Goal: Task Accomplishment & Management: Manage account settings

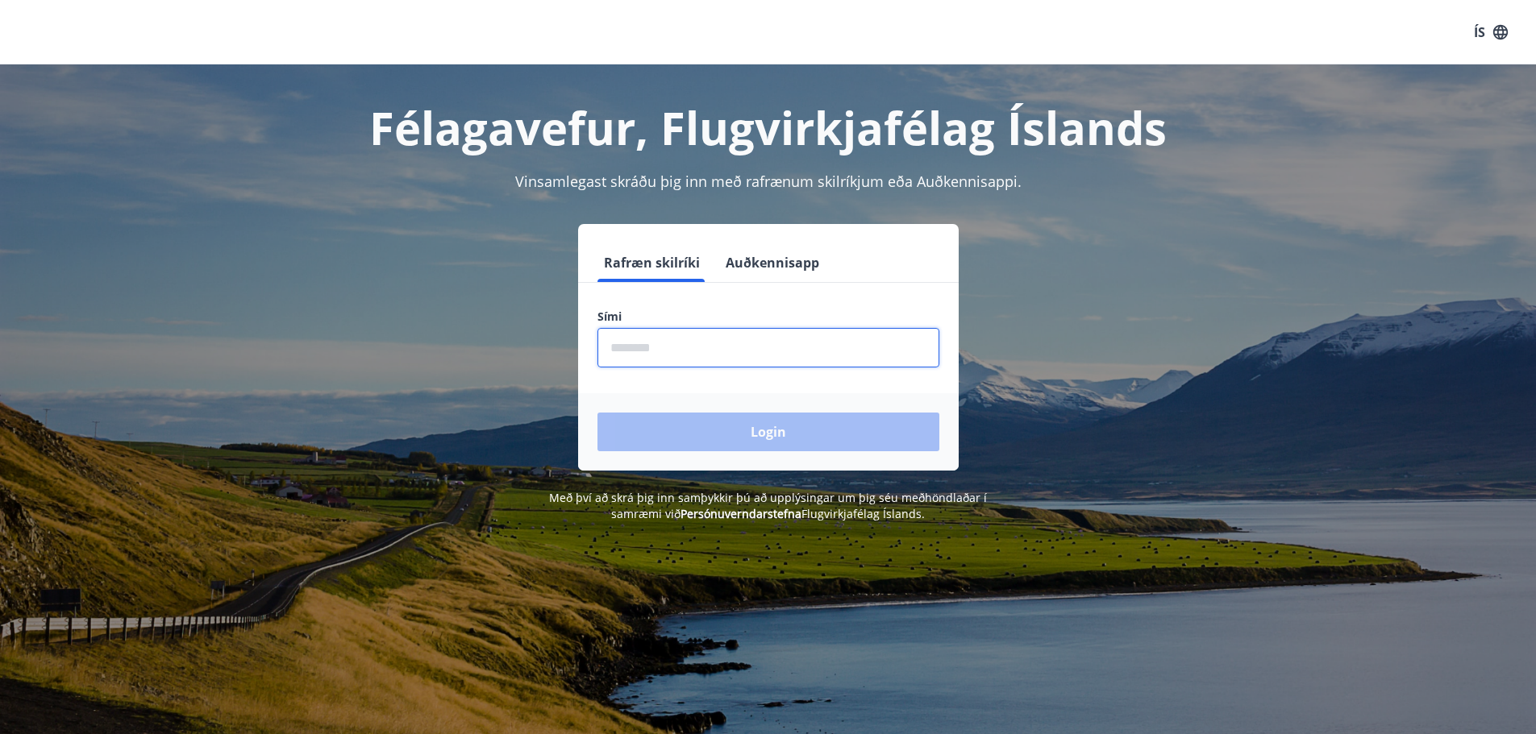
click at [689, 352] on input "phone" at bounding box center [768, 348] width 342 height 40
type input "********"
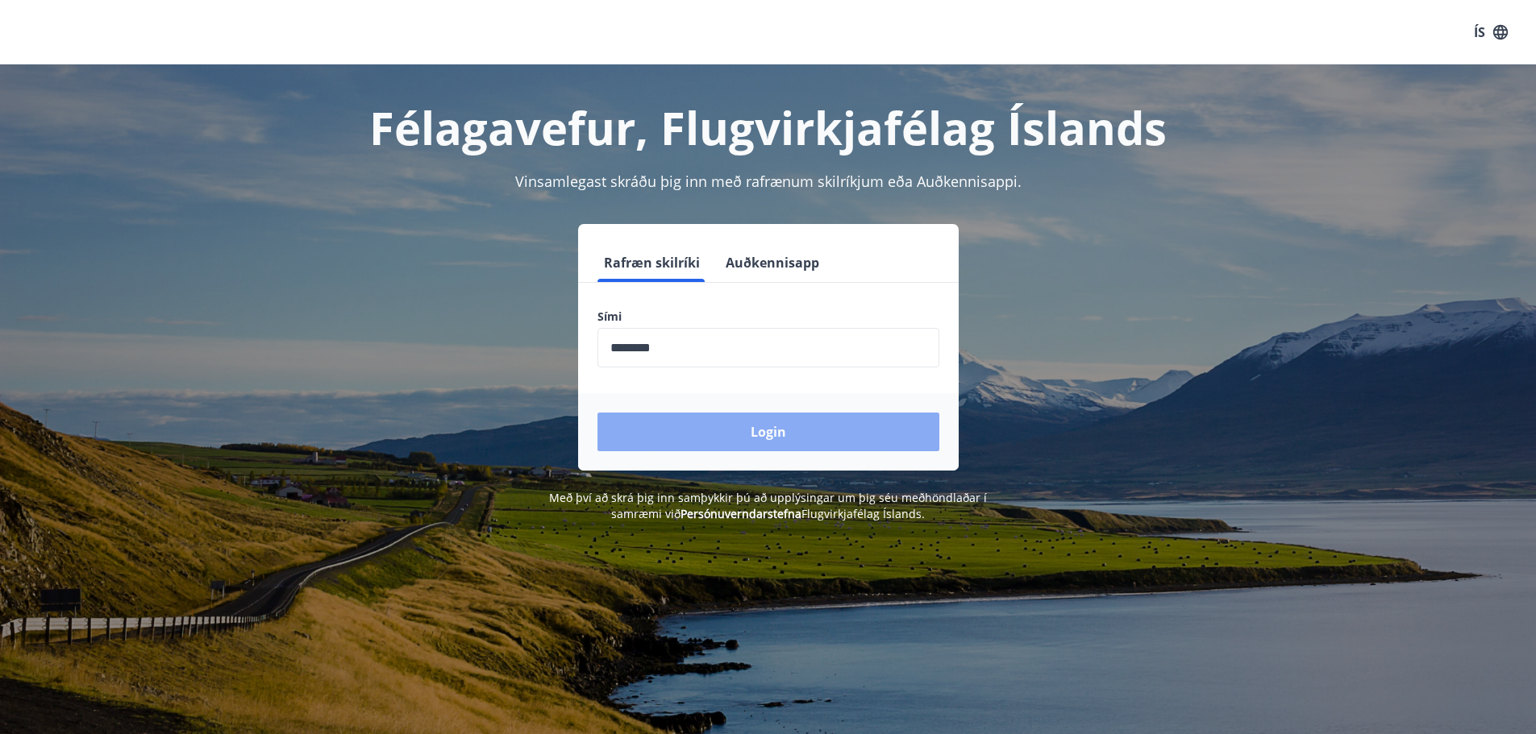
click at [715, 431] on button "Login" at bounding box center [768, 432] width 342 height 39
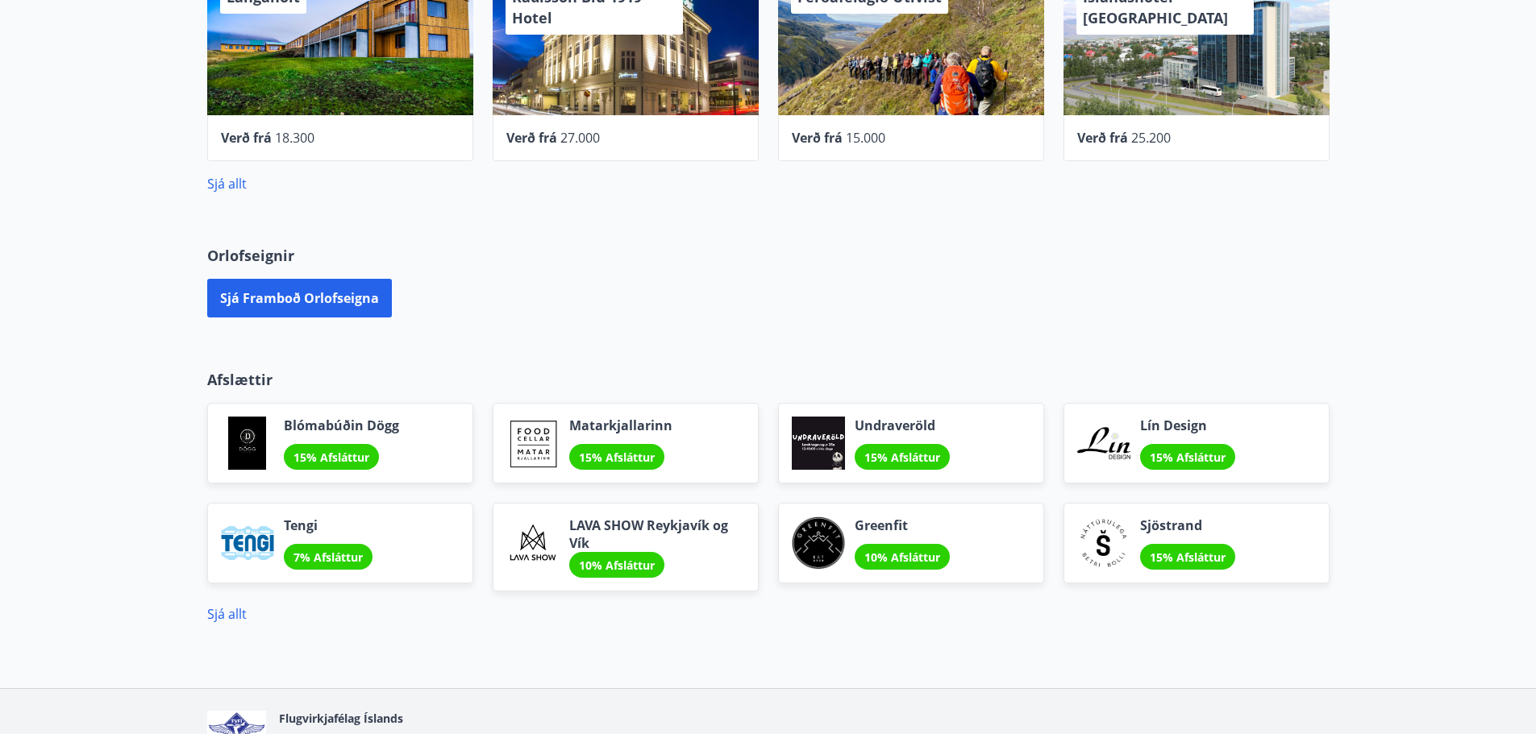
scroll to position [773, 0]
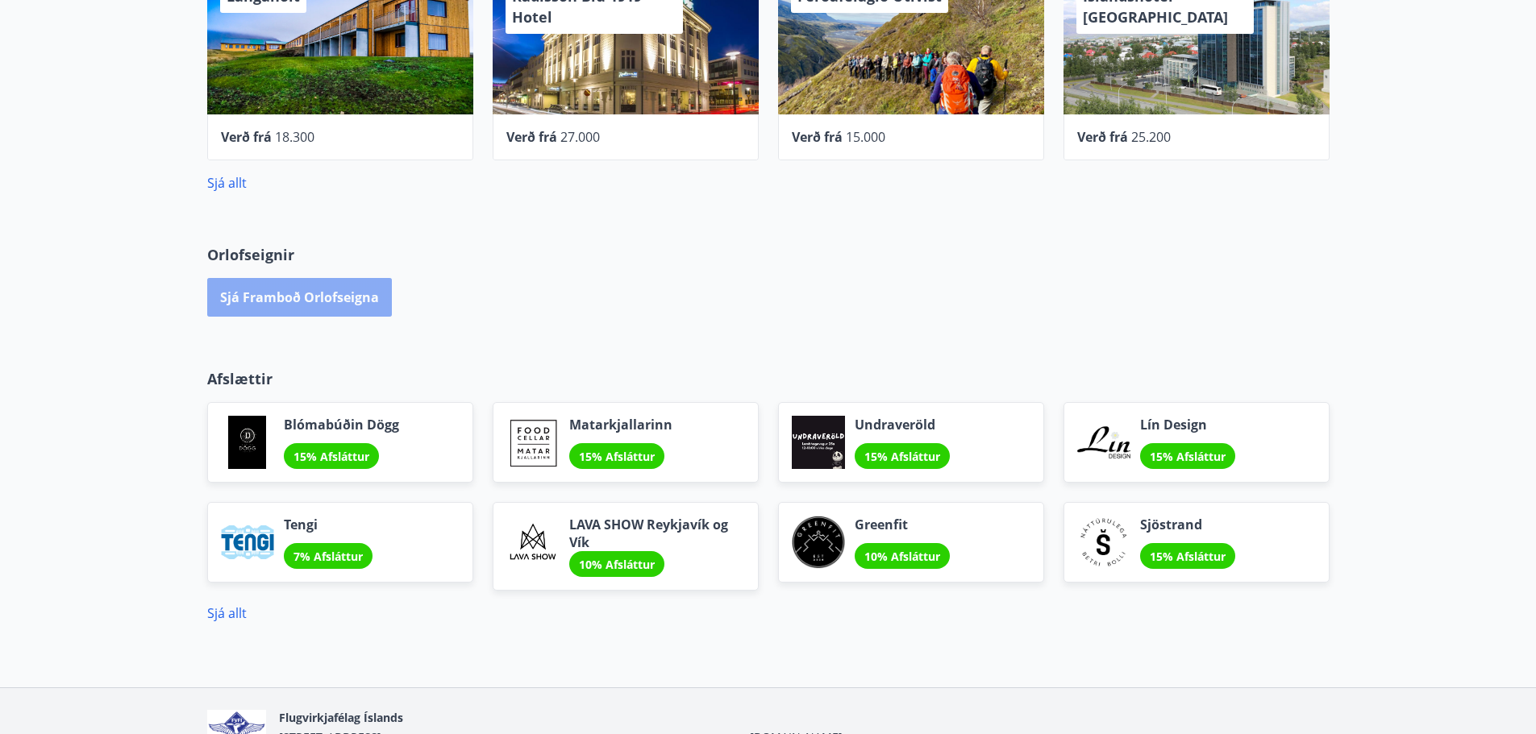
click at [323, 303] on button "Sjá framboð orlofseigna" at bounding box center [299, 297] width 185 height 39
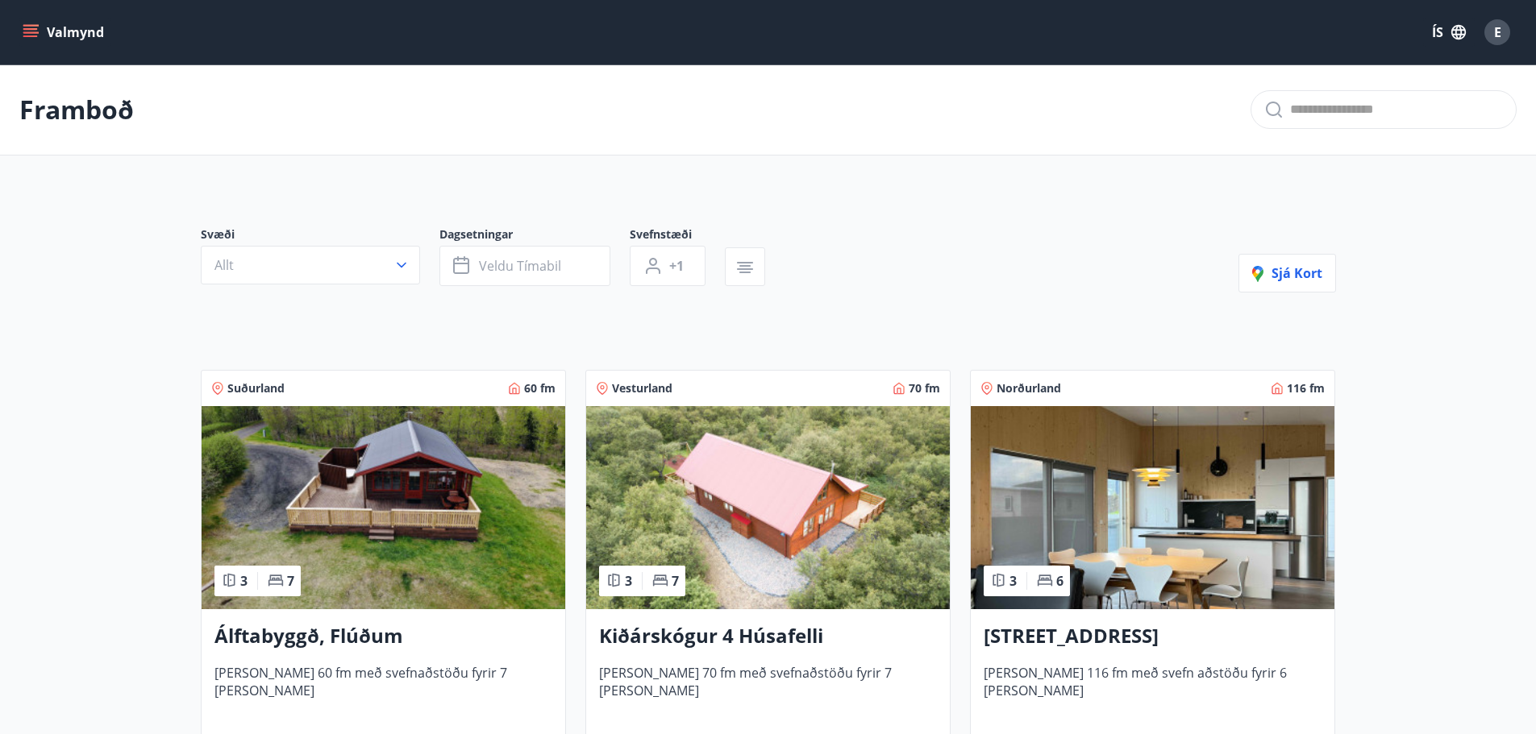
click at [36, 33] on icon "menu" at bounding box center [32, 32] width 18 height 2
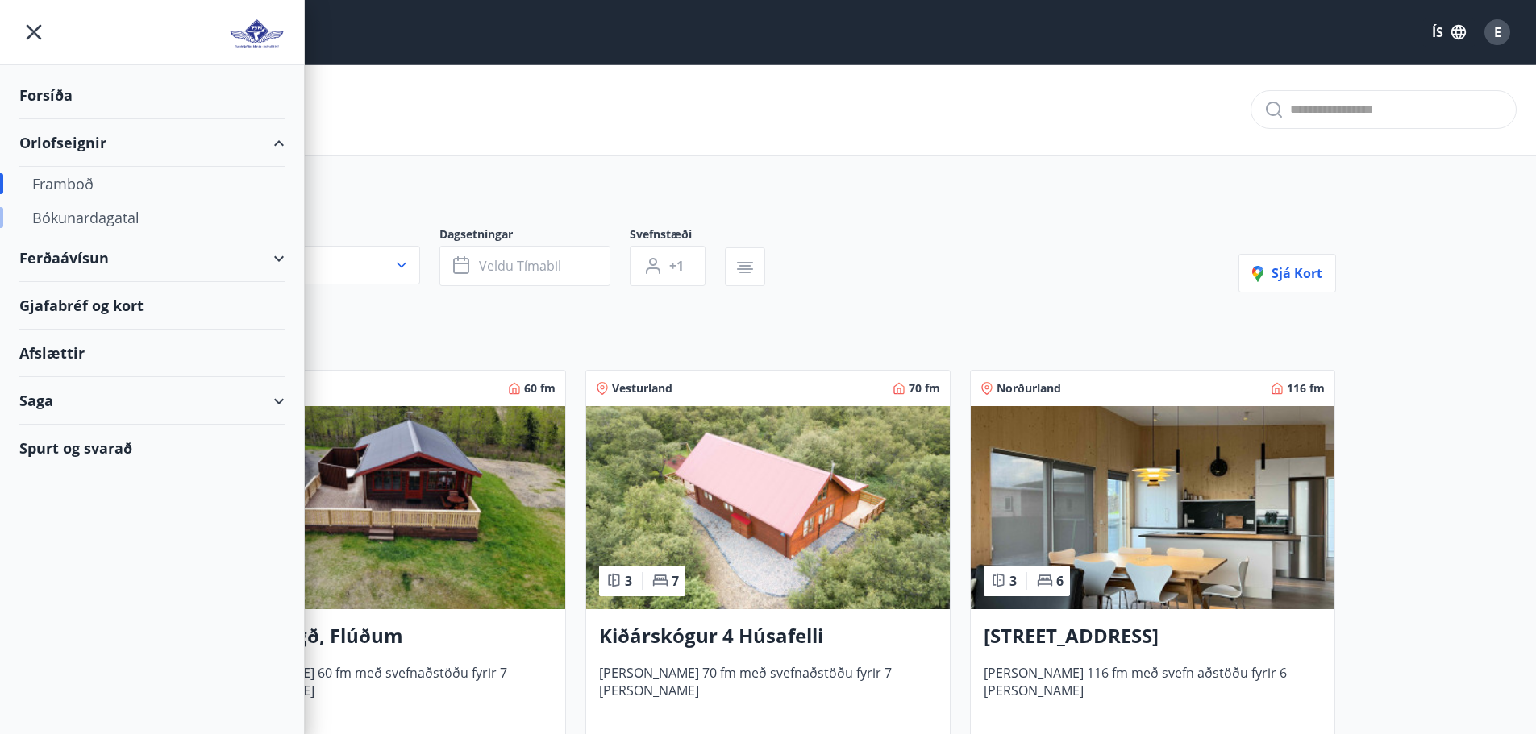
click at [83, 210] on div "Bókunardagatal" at bounding box center [151, 218] width 239 height 34
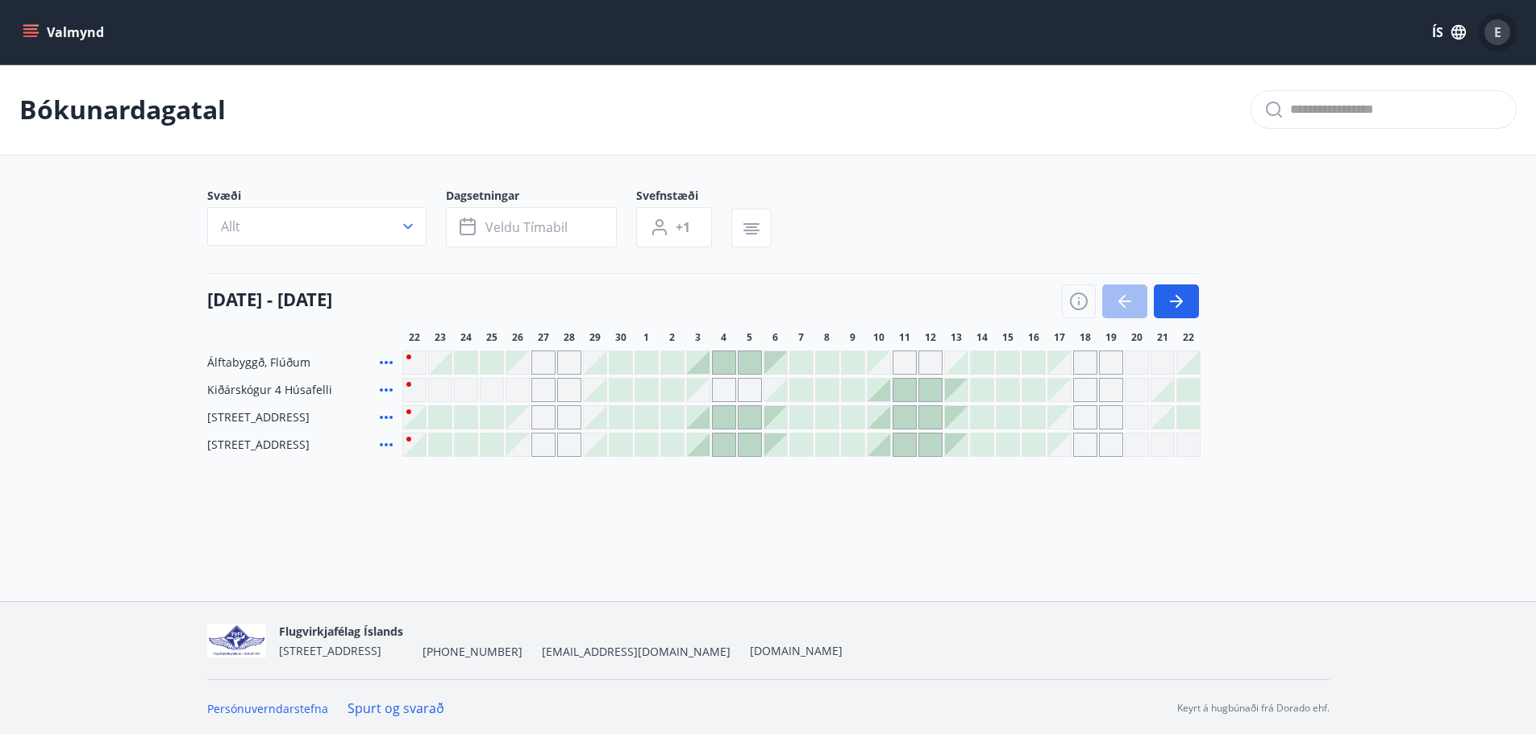
click at [1496, 25] on span "E" at bounding box center [1497, 32] width 7 height 18
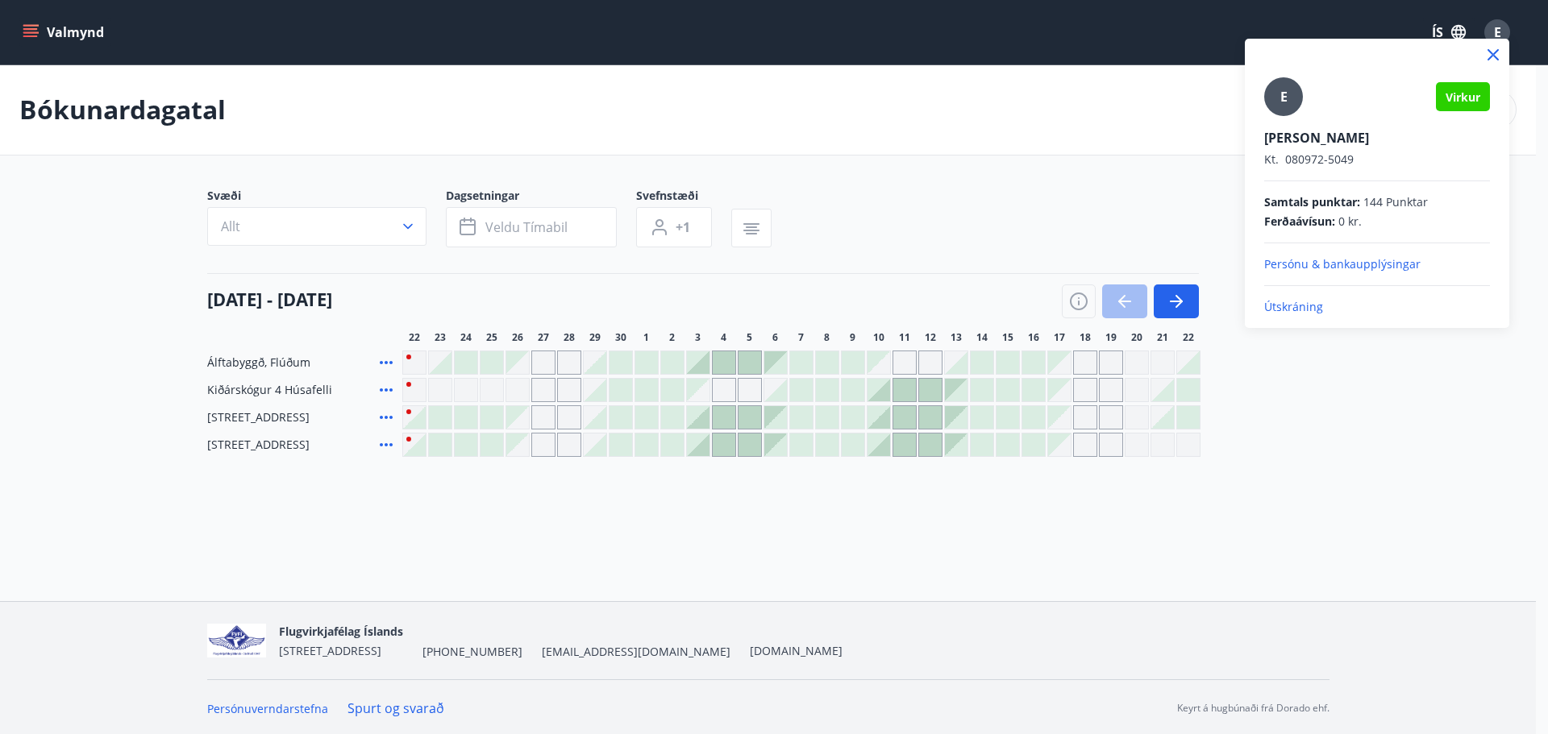
drag, startPoint x: 1307, startPoint y: 306, endPoint x: 1386, endPoint y: 296, distance: 79.6
click at [1386, 296] on div "E [PERSON_NAME] Kt. 080972-5049 Samtals punktar : 144 Punktar Ferðaávísun : 0 k…" at bounding box center [1377, 196] width 226 height 238
click at [1314, 305] on p "Útskráning" at bounding box center [1377, 307] width 226 height 16
